Goal: Transaction & Acquisition: Purchase product/service

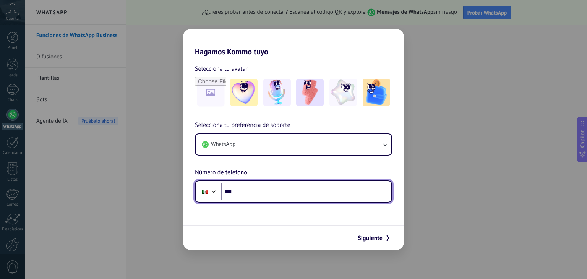
click at [279, 189] on input "***" at bounding box center [306, 192] width 170 height 18
type input "**********"
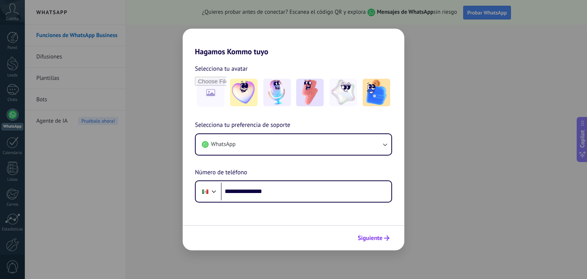
click at [372, 235] on span "Siguiente" at bounding box center [370, 237] width 25 height 5
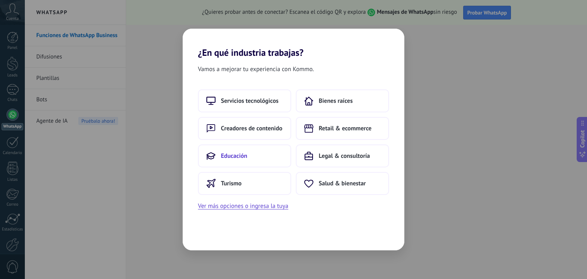
click at [260, 152] on button "Educación" at bounding box center [244, 155] width 93 height 23
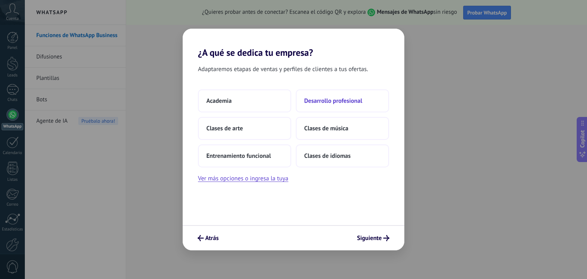
click at [335, 100] on span "Desarrollo profesional" at bounding box center [333, 101] width 58 height 8
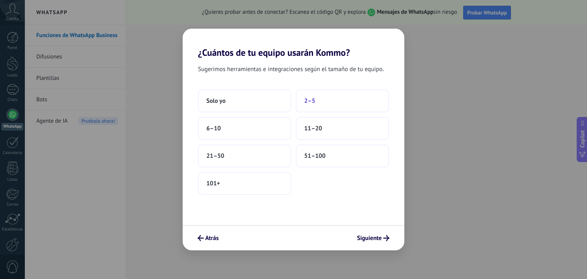
click at [324, 100] on button "2–5" at bounding box center [342, 100] width 93 height 23
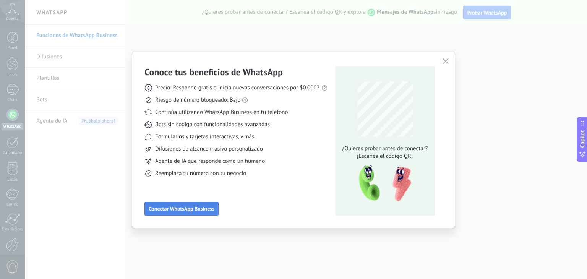
click at [199, 208] on span "Conectar WhatsApp Business" at bounding box center [182, 208] width 66 height 5
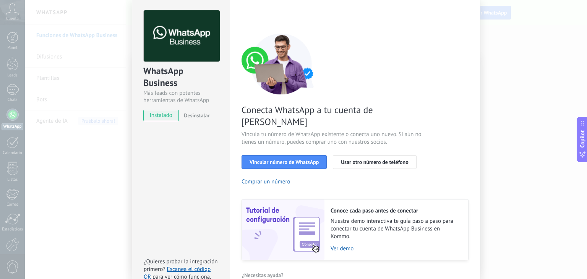
scroll to position [33, 0]
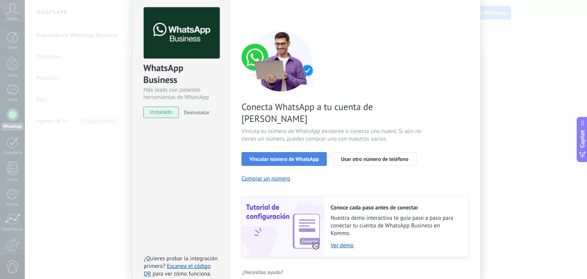
click at [287, 156] on span "Vincular número de WhatsApp" at bounding box center [283, 158] width 69 height 5
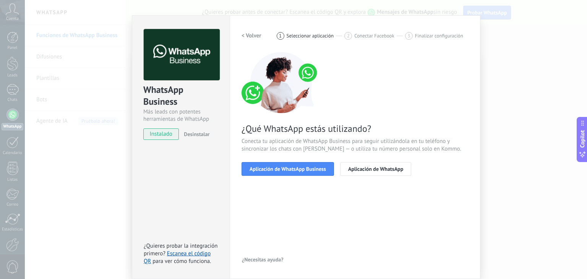
scroll to position [11, 0]
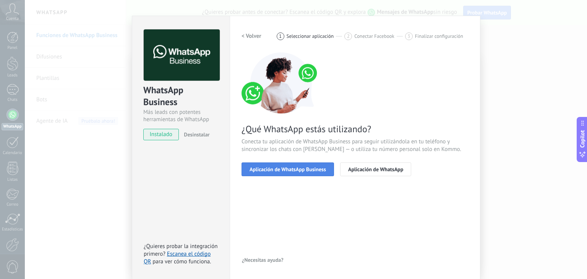
click at [287, 168] on span "Aplicación de WhatsApp Business" at bounding box center [287, 169] width 76 height 5
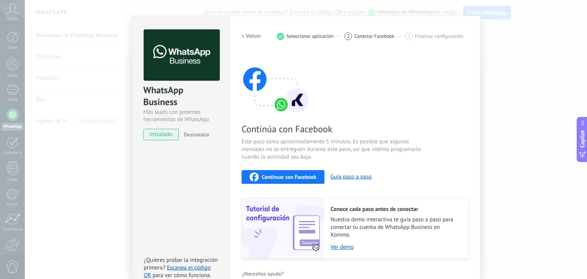
scroll to position [24, 0]
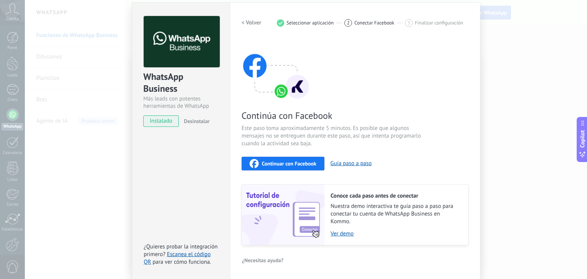
click at [122, 160] on div "WhatsApp Business Más leads con potentes herramientas de WhatsApp instalado Des…" at bounding box center [306, 139] width 562 height 279
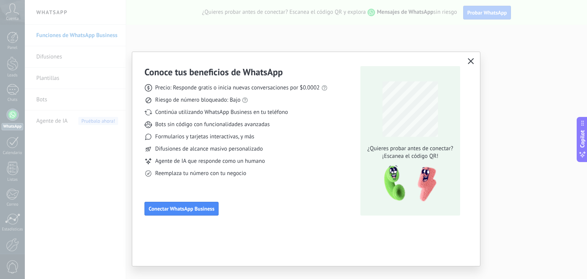
scroll to position [0, 0]
click at [202, 207] on span "Conectar WhatsApp Business" at bounding box center [182, 208] width 66 height 5
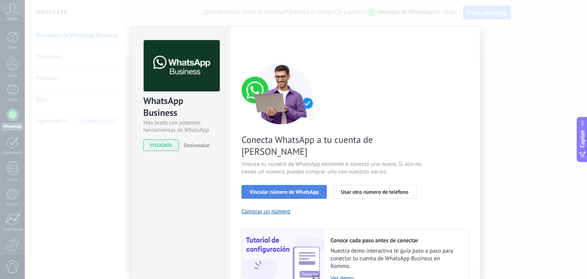
click at [289, 189] on span "Vincular número de WhatsApp" at bounding box center [283, 191] width 69 height 5
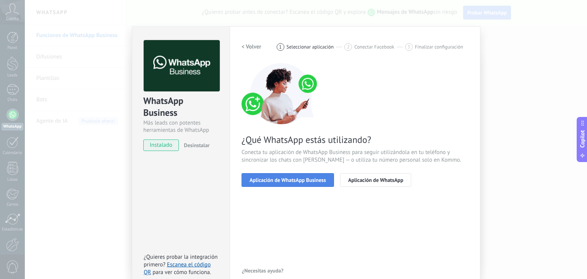
click at [310, 181] on span "Aplicación de WhatsApp Business" at bounding box center [287, 179] width 76 height 5
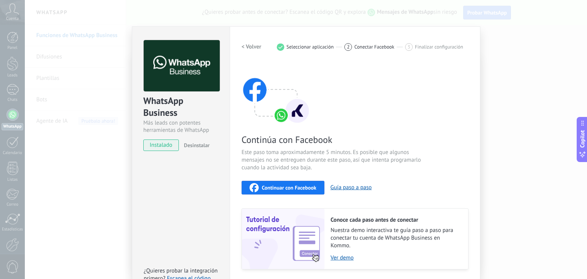
scroll to position [24, 0]
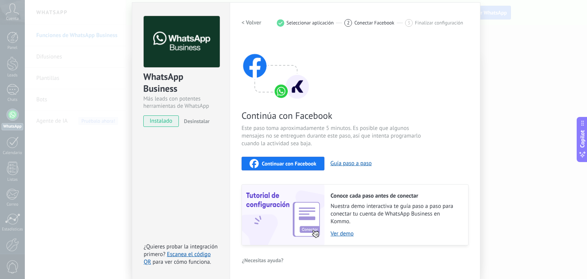
click at [297, 162] on span "Continuar con Facebook" at bounding box center [289, 163] width 55 height 5
click at [116, 187] on div "WhatsApp Business Más leads con potentes herramientas de WhatsApp instalado Des…" at bounding box center [306, 139] width 562 height 279
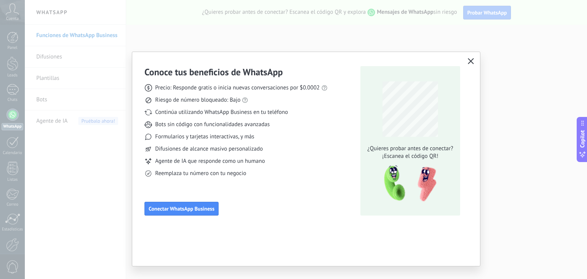
scroll to position [0, 0]
click at [471, 60] on icon "button" at bounding box center [471, 61] width 6 height 6
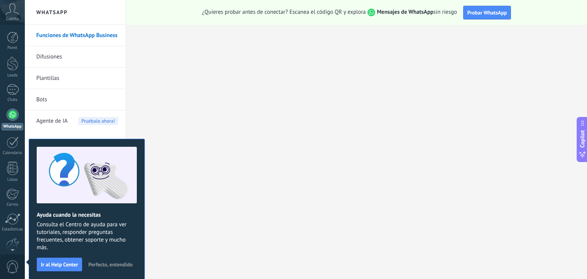
click at [13, 17] on span "Cuenta" at bounding box center [12, 18] width 13 height 5
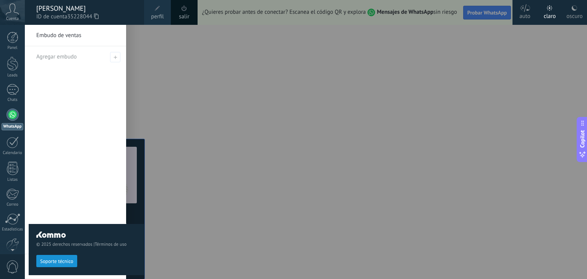
click at [96, 17] on icon at bounding box center [96, 16] width 5 height 6
click at [78, 13] on span "35228044" at bounding box center [82, 17] width 31 height 8
click at [12, 11] on icon at bounding box center [12, 8] width 13 height 11
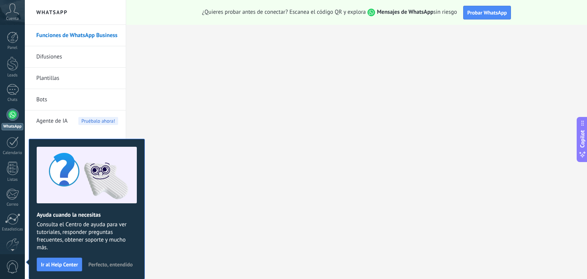
click at [12, 15] on icon at bounding box center [12, 8] width 13 height 11
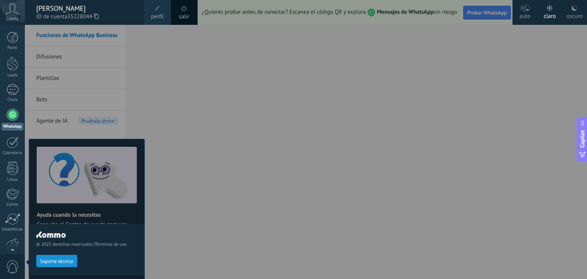
click at [160, 13] on span "perfil" at bounding box center [157, 17] width 13 height 8
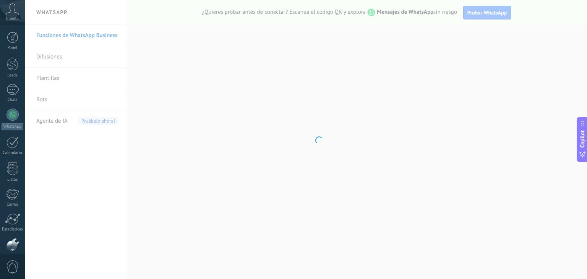
scroll to position [39, 0]
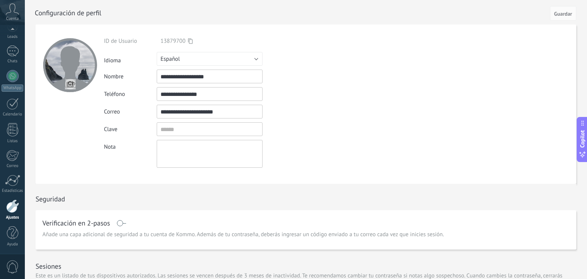
click at [117, 230] on div "Verificación en 2-pasos Añade una capa adicional de seguridad a tu cuenta de Ko…" at bounding box center [306, 229] width 540 height 39
click at [72, 261] on div "Sesiones Este es un listado de tus dispositivos autorizados. Las sesiones se ve…" at bounding box center [306, 271] width 540 height 44
click at [277, 29] on div "**********" at bounding box center [227, 103] width 247 height 159
click at [13, 10] on icon at bounding box center [12, 8] width 13 height 11
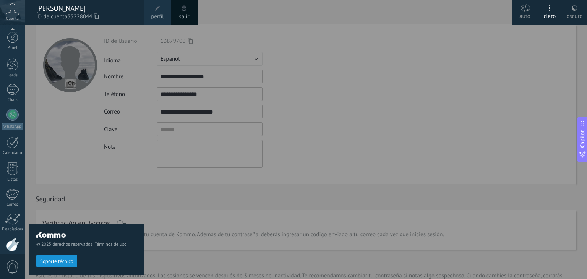
scroll to position [39, 0]
click at [153, 18] on span "perfil" at bounding box center [157, 17] width 13 height 8
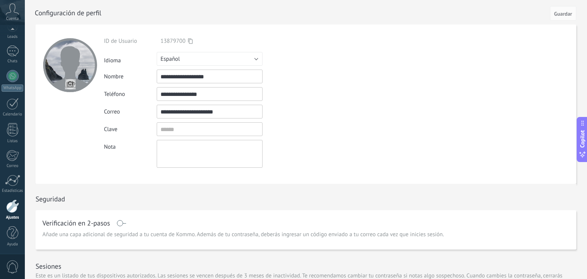
click at [120, 220] on span at bounding box center [122, 223] width 10 height 6
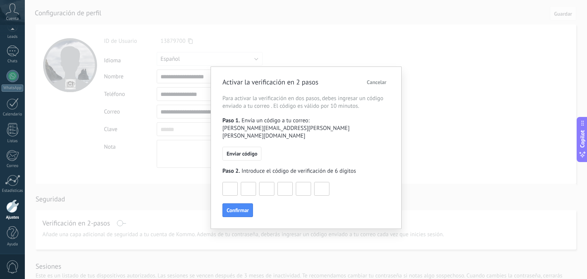
click at [379, 81] on span "Cancelar" at bounding box center [376, 81] width 19 height 5
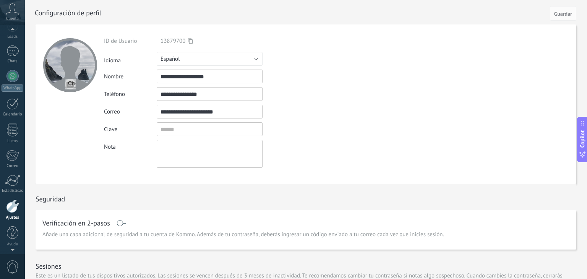
scroll to position [0, 0]
click at [11, 12] on icon at bounding box center [12, 8] width 13 height 11
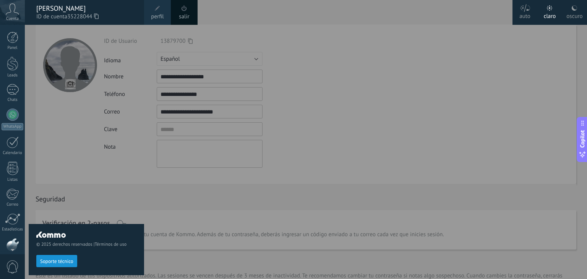
scroll to position [39, 0]
click at [160, 13] on span "perfil" at bounding box center [157, 17] width 13 height 8
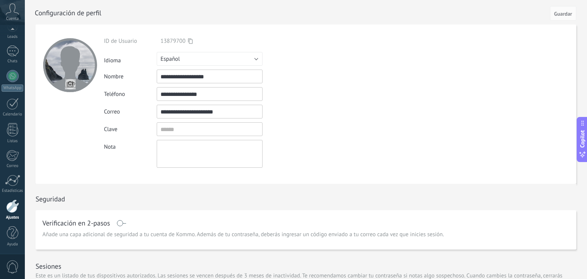
click at [189, 42] on icon at bounding box center [190, 41] width 5 height 6
click at [13, 14] on icon at bounding box center [12, 8] width 13 height 11
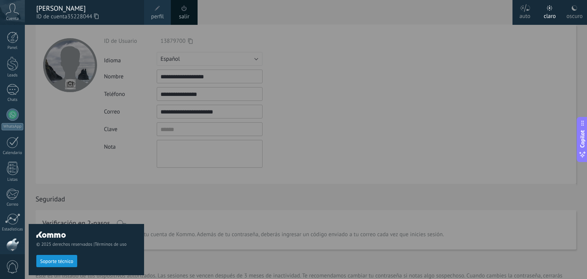
click at [58, 13] on span "ID de cuenta 35228044" at bounding box center [86, 17] width 100 height 8
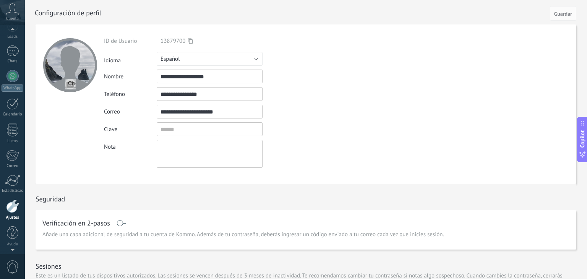
scroll to position [32, 0]
click at [15, 14] on icon at bounding box center [12, 8] width 13 height 11
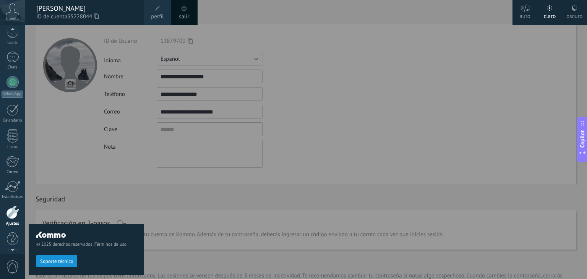
click at [99, 17] on use at bounding box center [96, 15] width 5 height 5
click at [157, 12] on span at bounding box center [157, 8] width 8 height 8
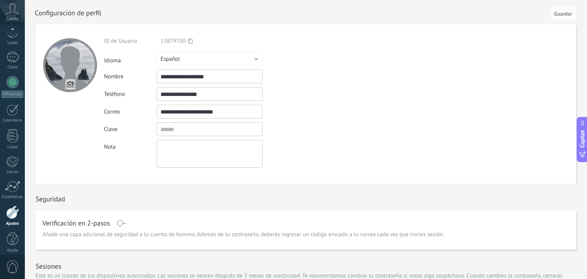
scroll to position [39, 0]
click at [177, 153] on textarea at bounding box center [210, 154] width 106 height 28
click at [179, 265] on div "Sesiones Este es un listado de tus dispositivos autorizados. Las sesiones se ve…" at bounding box center [306, 271] width 540 height 44
click at [12, 48] on div at bounding box center [12, 48] width 11 height 14
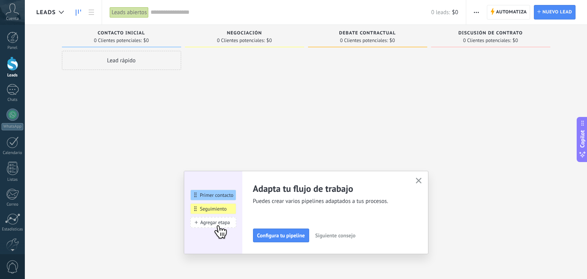
click at [419, 180] on use "button" at bounding box center [419, 181] width 6 height 6
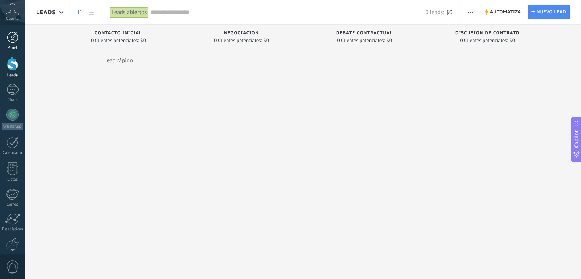
click at [12, 40] on div at bounding box center [12, 37] width 11 height 11
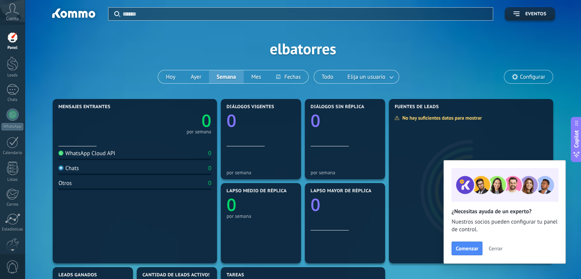
click at [497, 244] on button "Cerrar" at bounding box center [495, 248] width 21 height 11
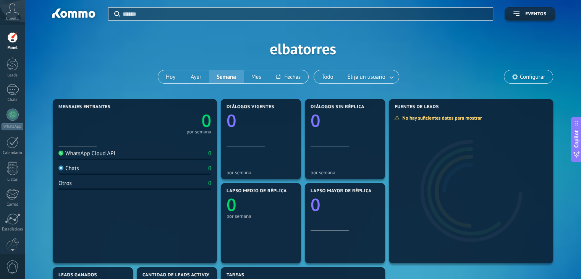
click at [5, 13] on div "Cuenta" at bounding box center [12, 12] width 25 height 25
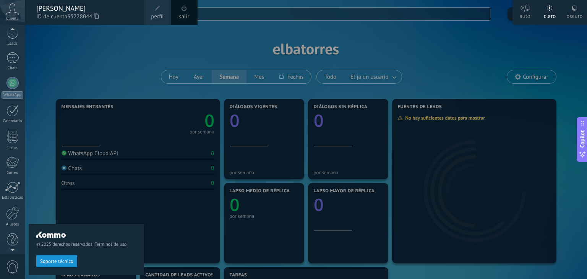
click at [11, 244] on div at bounding box center [12, 248] width 25 height 11
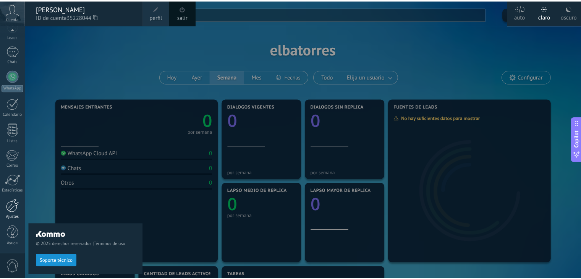
scroll to position [38, 0]
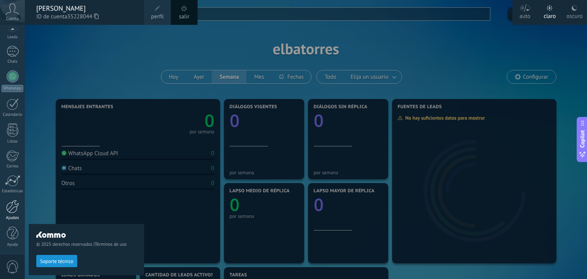
click at [12, 210] on div at bounding box center [12, 206] width 13 height 13
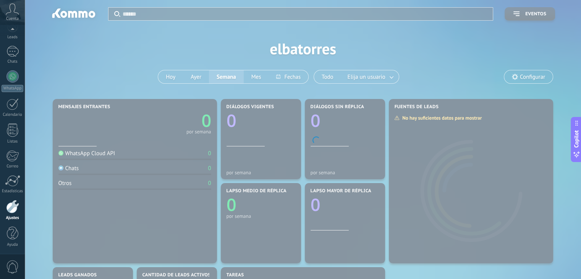
scroll to position [39, 0]
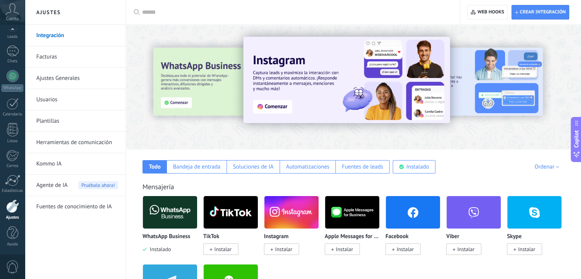
click at [44, 57] on link "Facturas" at bounding box center [77, 56] width 82 height 21
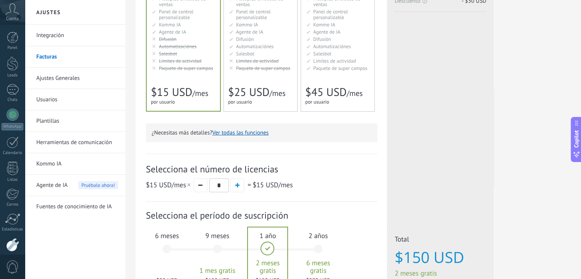
scroll to position [131, 0]
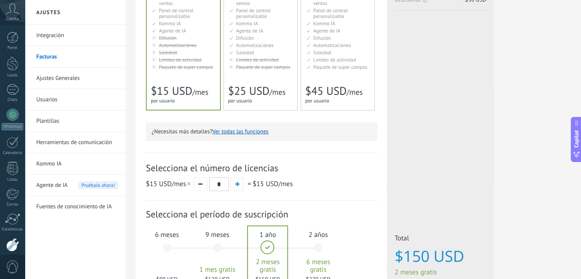
click at [236, 185] on span "button" at bounding box center [237, 184] width 4 height 4
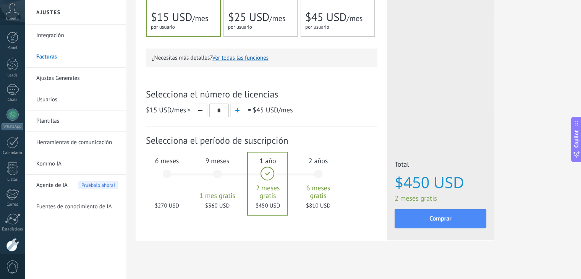
scroll to position [205, 0]
click at [162, 189] on div "6 meses $270 USD" at bounding box center [166, 177] width 41 height 54
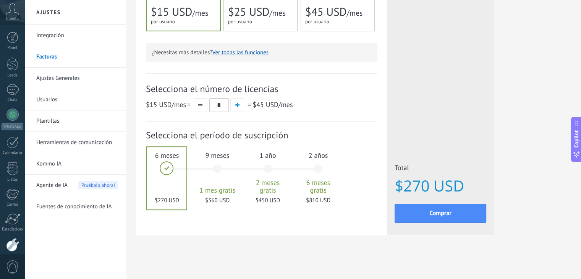
scroll to position [197, 0]
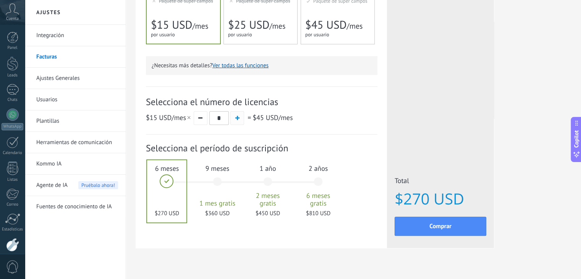
click at [238, 117] on span "button" at bounding box center [237, 118] width 4 height 4
click at [199, 118] on button "button" at bounding box center [201, 118] width 14 height 14
type input "*"
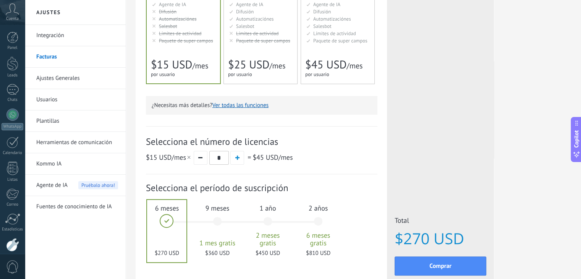
scroll to position [150, 0]
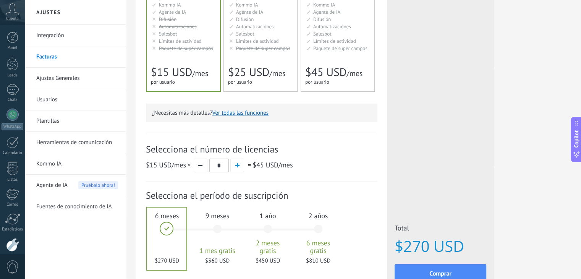
click at [267, 57] on div "Avanzado Для автоматизации сделок в растущей компании For growing businesses th…" at bounding box center [260, 4] width 73 height 176
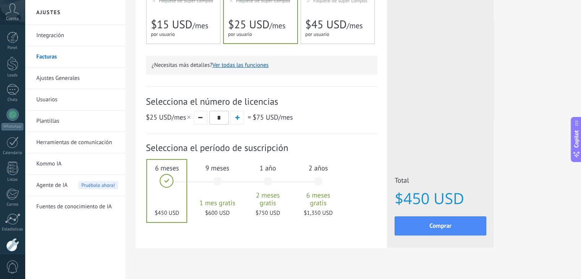
scroll to position [200, 0]
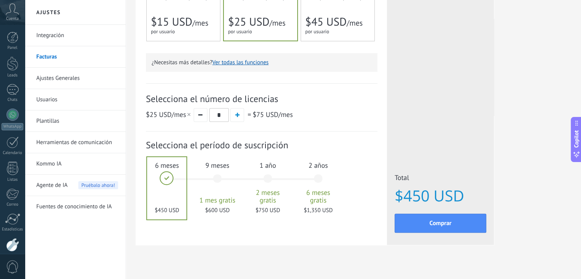
click at [267, 166] on span "1 año" at bounding box center [267, 165] width 41 height 9
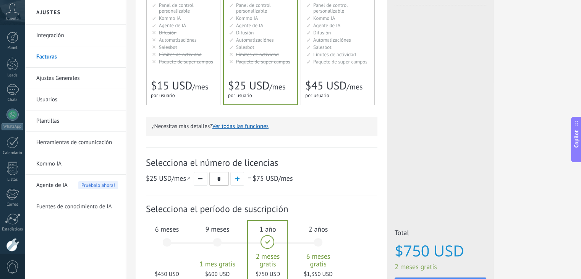
scroll to position [211, 0]
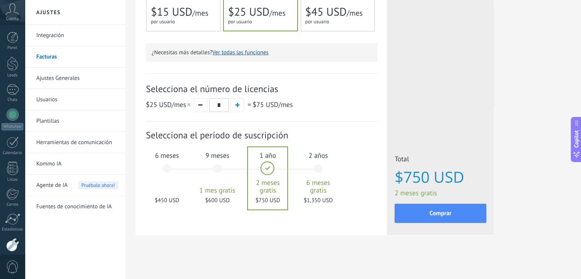
click at [163, 164] on div "6 meses $450 USD" at bounding box center [166, 172] width 41 height 54
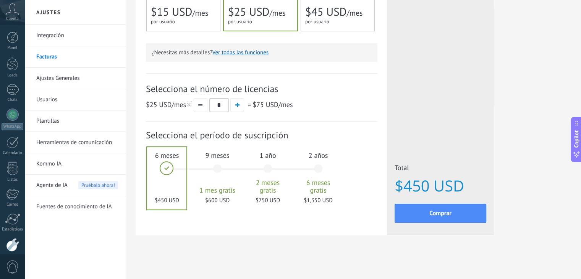
click at [195, 23] on div "for 1 user for 1 user por usuario 为1个用户 para 1 usuário untuk 1 pengguna 1 kulla…" at bounding box center [179, 22] width 57 height 8
click at [237, 23] on span "por usuario" at bounding box center [240, 21] width 24 height 6
click at [180, 18] on div "for 1 user for 1 user por usuario 为1个用户 para 1 usuário untuk 1 pengguna 1 kulla…" at bounding box center [179, 22] width 57 height 8
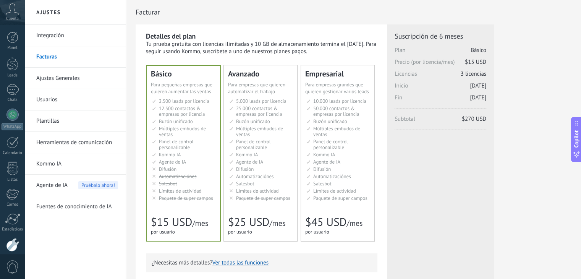
scroll to position [0, 0]
